Goal: Transaction & Acquisition: Purchase product/service

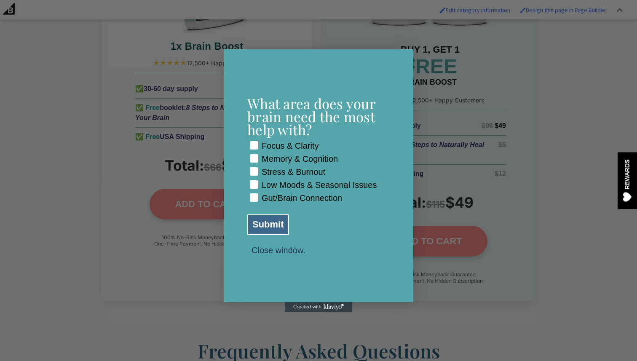
scroll to position [3846, 0]
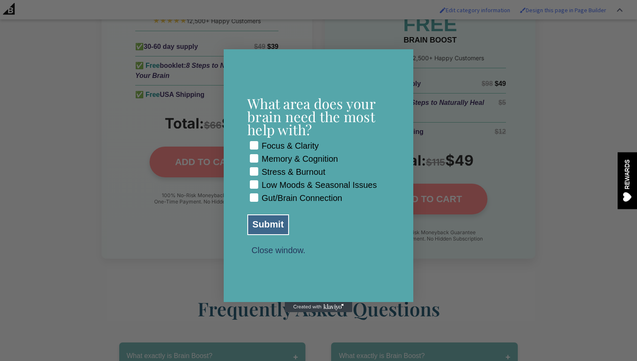
click at [290, 254] on button "Close window." at bounding box center [278, 250] width 62 height 8
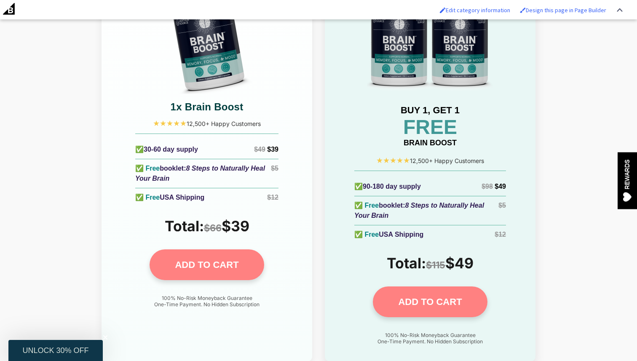
scroll to position [3718, 0]
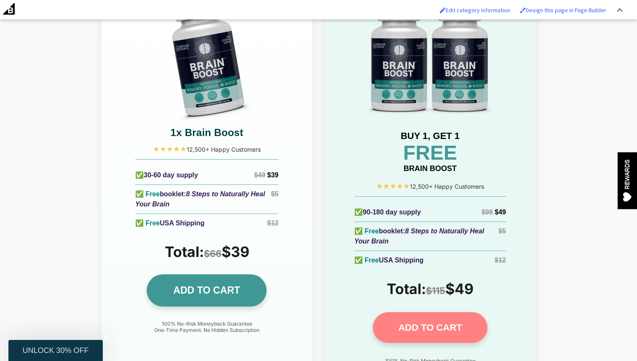
click at [180, 275] on link "ADD TO CART" at bounding box center [207, 291] width 120 height 32
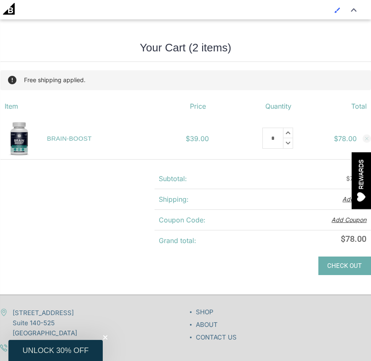
scroll to position [111, 0]
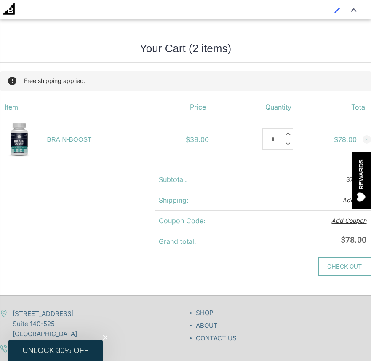
click at [335, 266] on link "Check out" at bounding box center [345, 267] width 53 height 19
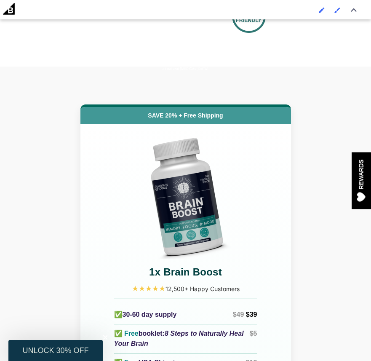
scroll to position [4019, 0]
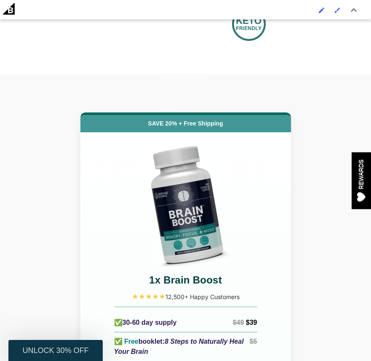
click at [198, 177] on img at bounding box center [186, 204] width 126 height 126
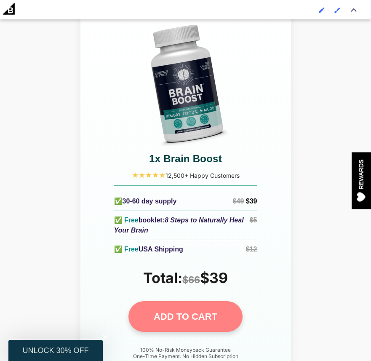
scroll to position [4202, 0]
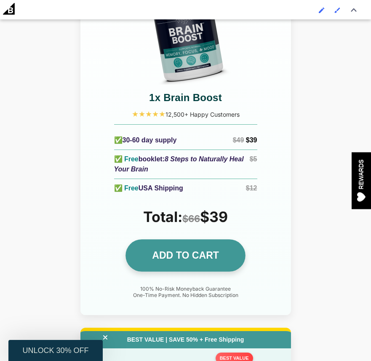
click at [199, 247] on link "ADD TO CART" at bounding box center [186, 255] width 120 height 32
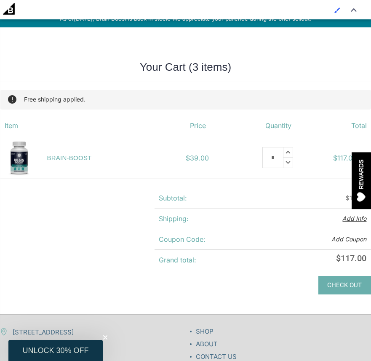
scroll to position [151, 0]
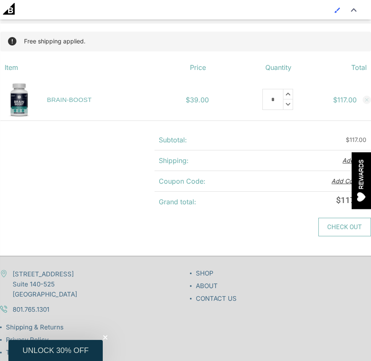
click at [342, 234] on link "Check out" at bounding box center [345, 227] width 53 height 19
